Goal: Transaction & Acquisition: Purchase product/service

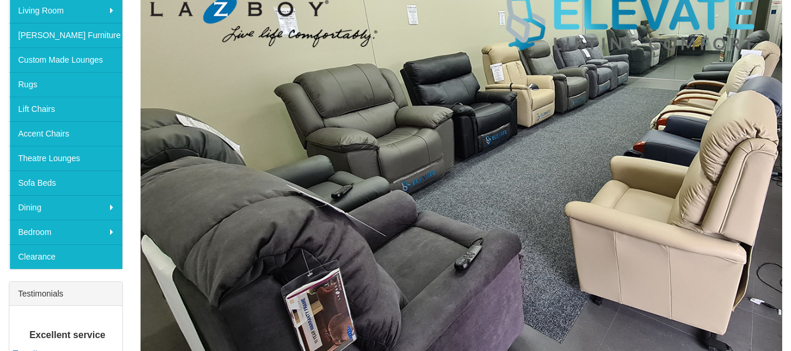
scroll to position [234, 0]
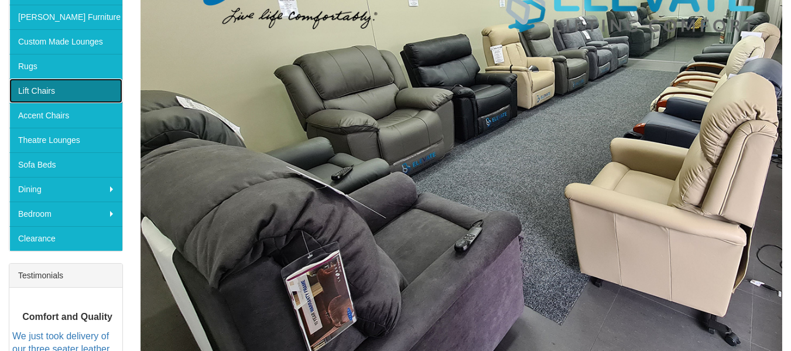
click at [71, 88] on link "Lift Chairs" at bounding box center [65, 90] width 113 height 25
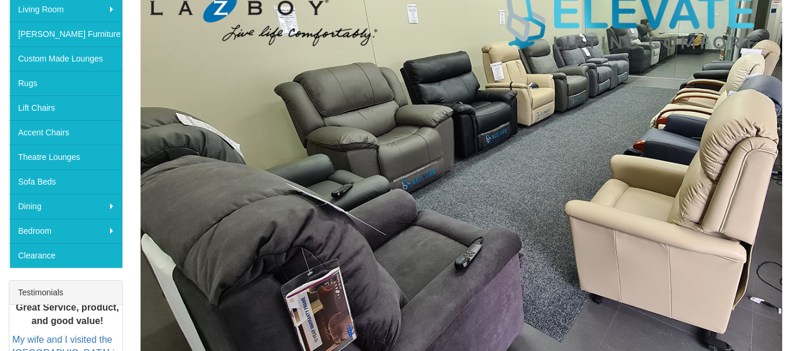
scroll to position [198, 0]
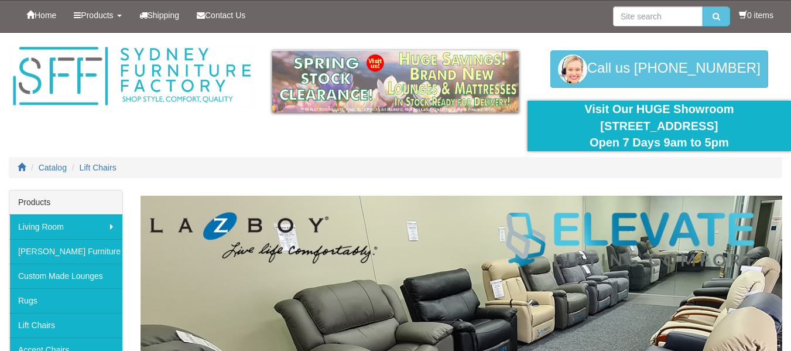
scroll to position [234, 0]
